Goal: Obtain resource: Download file/media

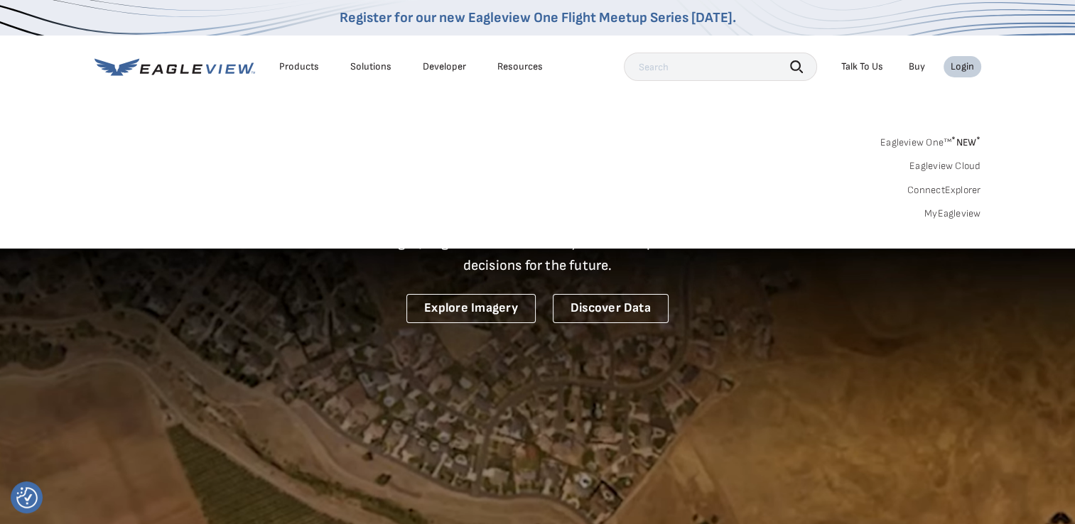
click at [956, 210] on link "MyEagleview" at bounding box center [952, 213] width 57 height 13
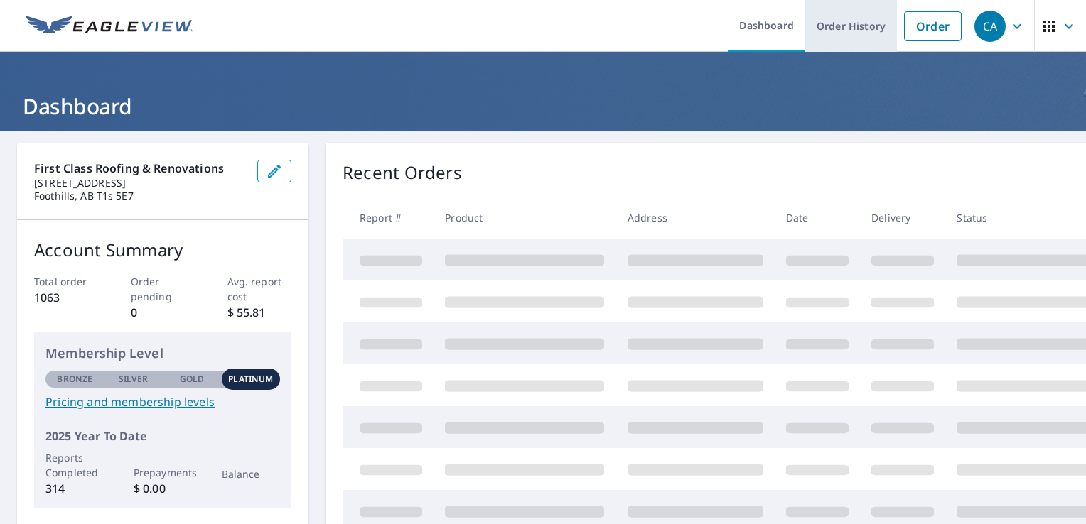
click at [855, 29] on link "Order History" at bounding box center [851, 26] width 92 height 52
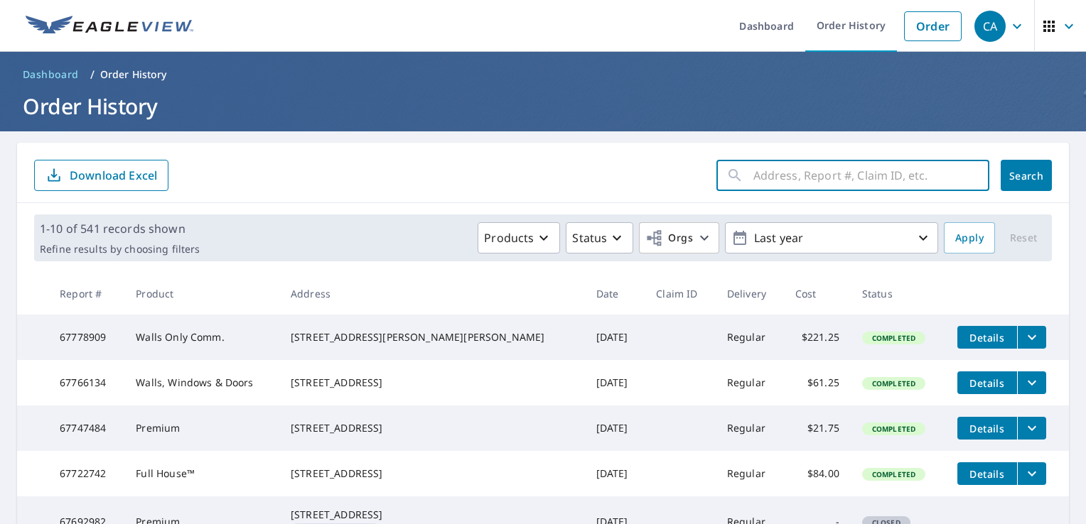
click at [770, 172] on input "text" at bounding box center [871, 176] width 236 height 40
paste input "[STREET_ADDRESS][PERSON_NAME] • [STREET_ADDRESS]"
type input "[STREET_ADDRESS][PERSON_NAME]"
click button "Search" at bounding box center [1025, 175] width 51 height 31
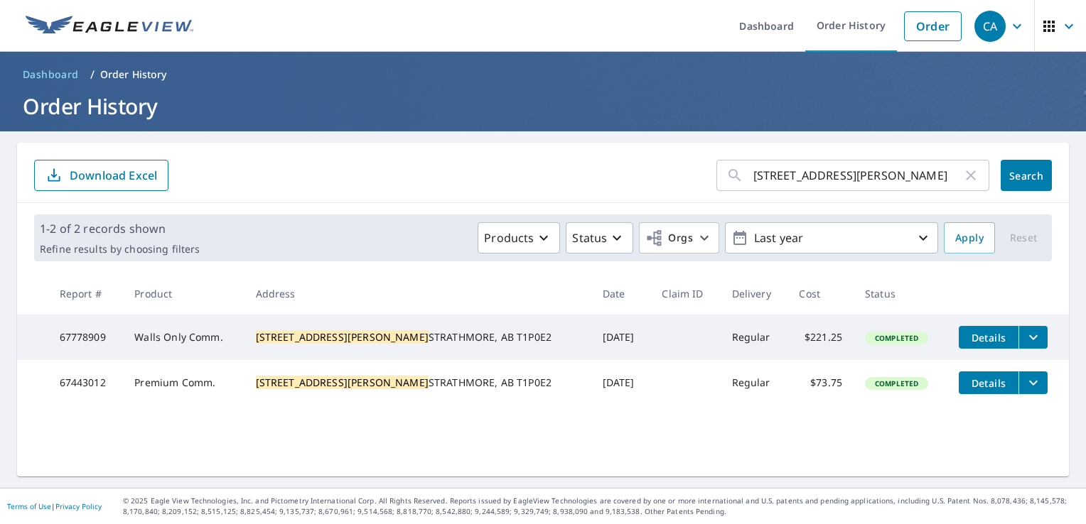
click at [1017, 384] on td "Details" at bounding box center [1007, 382] width 121 height 45
click at [1025, 388] on icon "filesDropdownBtn-67443012" at bounding box center [1033, 382] width 17 height 17
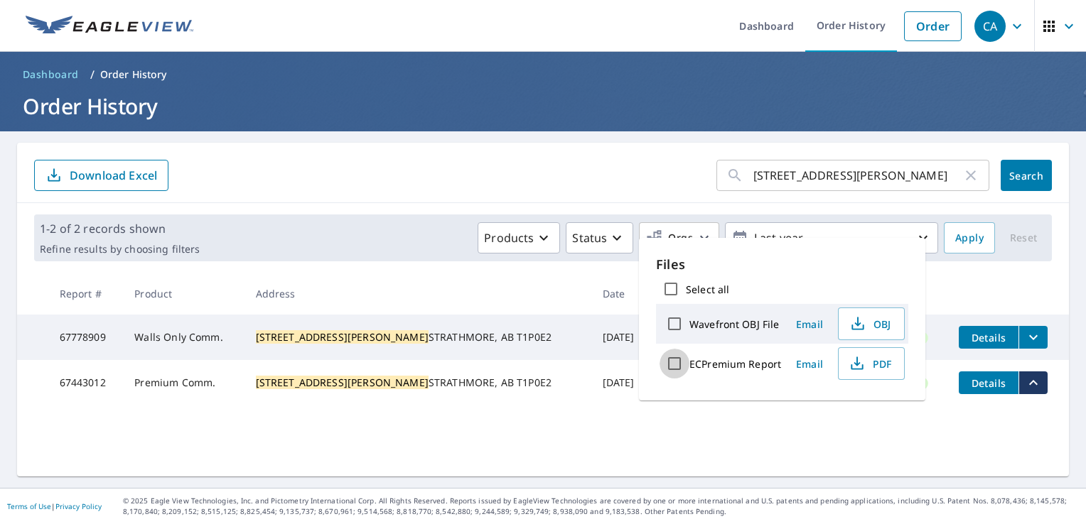
click at [671, 360] on input "ECPremium Report" at bounding box center [674, 364] width 30 height 30
checkbox input "true"
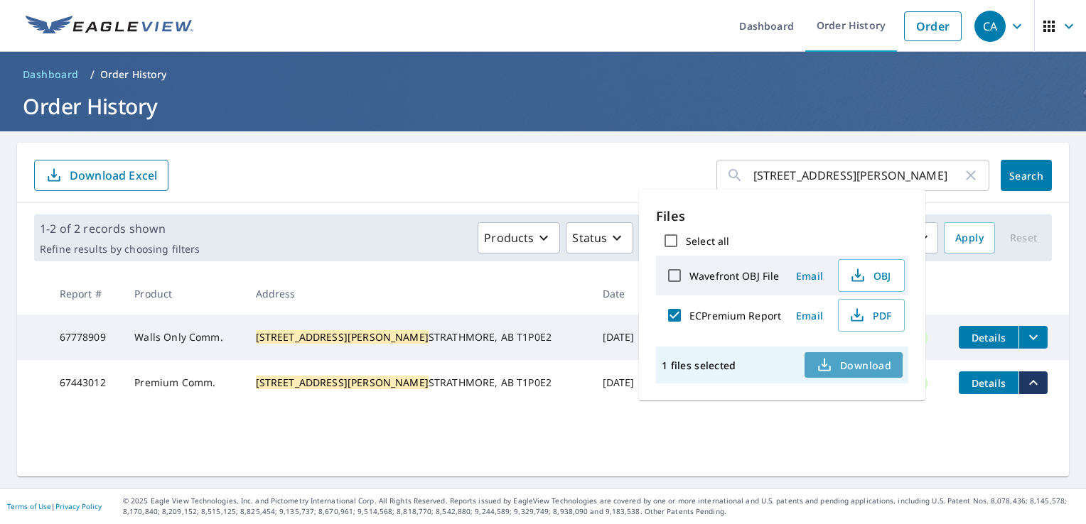
click at [853, 360] on span "Download" at bounding box center [853, 365] width 75 height 17
click at [620, 13] on ul "Dashboard Order History Order" at bounding box center [585, 26] width 767 height 52
